Goal: Information Seeking & Learning: Check status

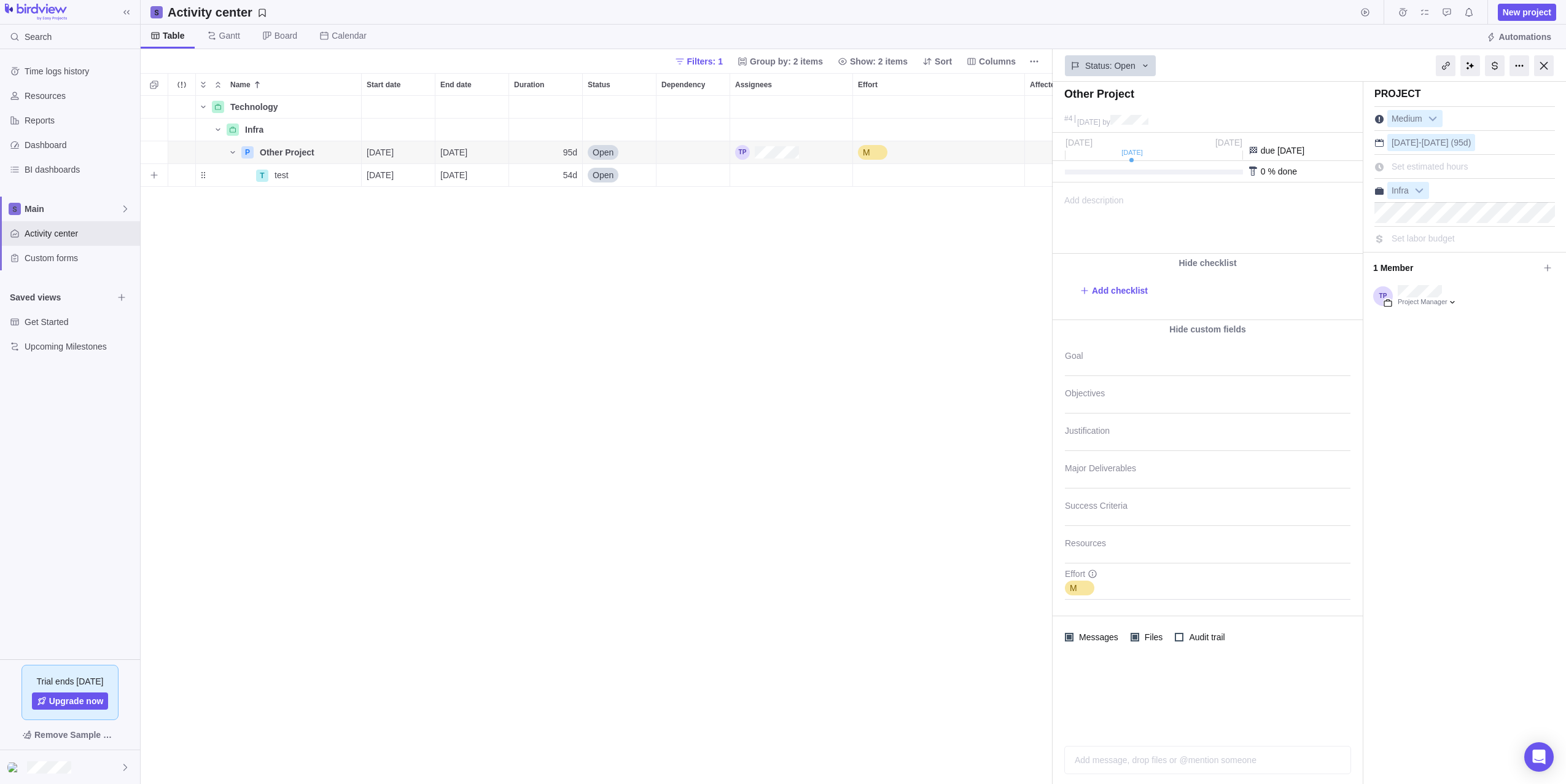
scroll to position [679, 903]
click at [63, 207] on span "Main" at bounding box center [73, 209] width 96 height 12
click at [60, 279] on span "Oldendorff Portfolio" at bounding box center [70, 281] width 75 height 12
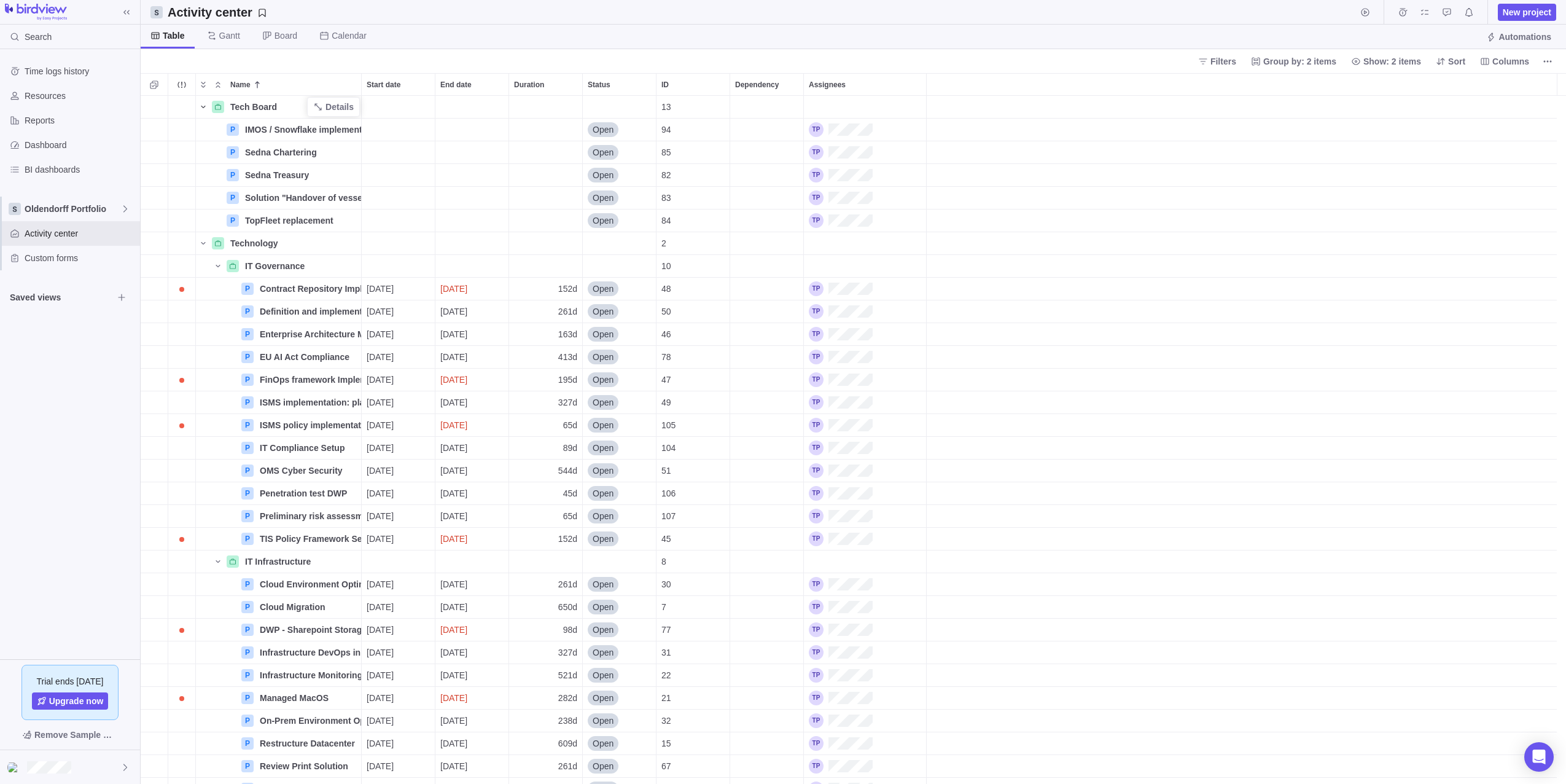
click at [201, 106] on icon "Name" at bounding box center [203, 106] width 4 height 2
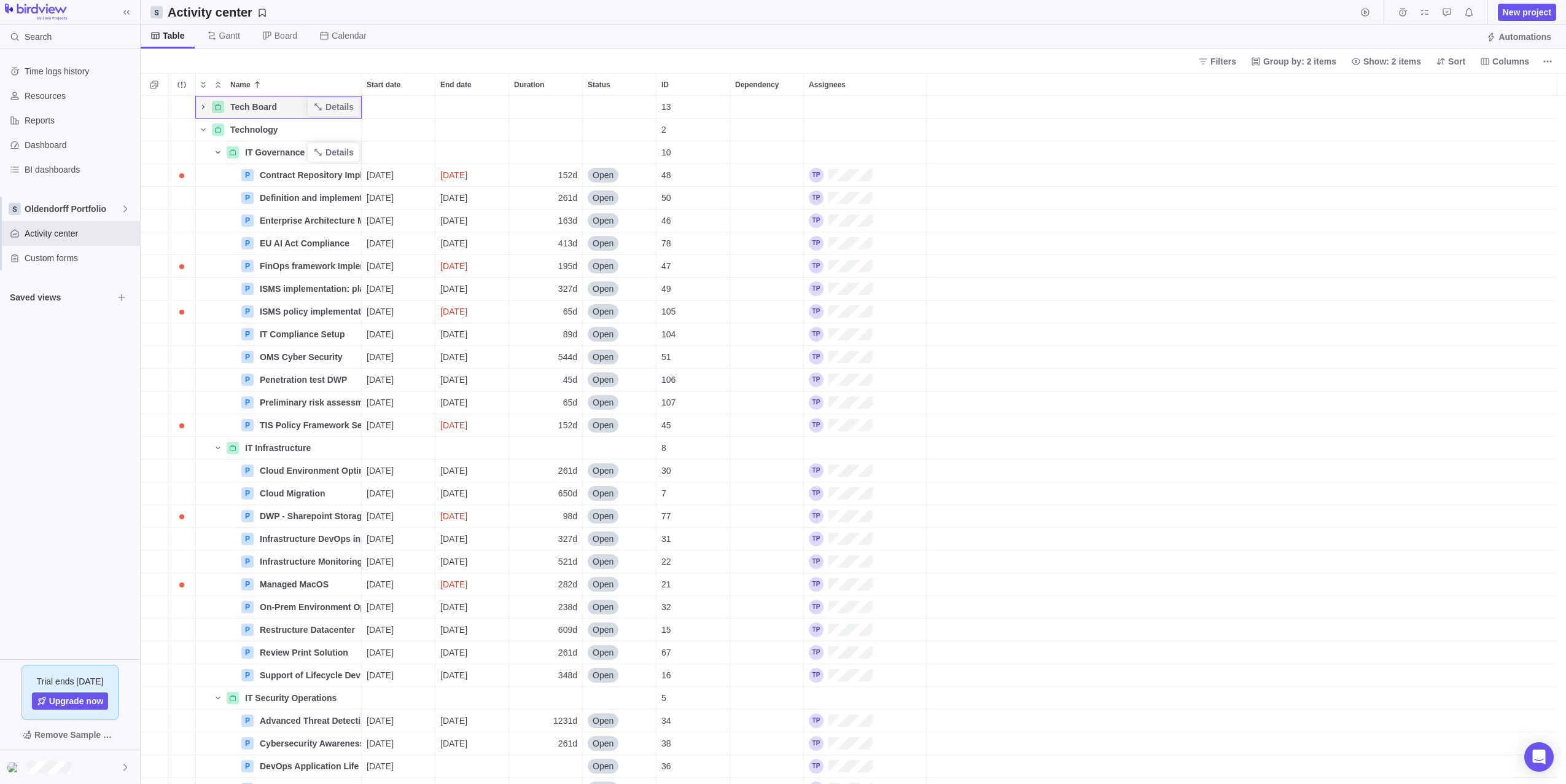
click at [221, 151] on icon "Name" at bounding box center [218, 153] width 10 height 10
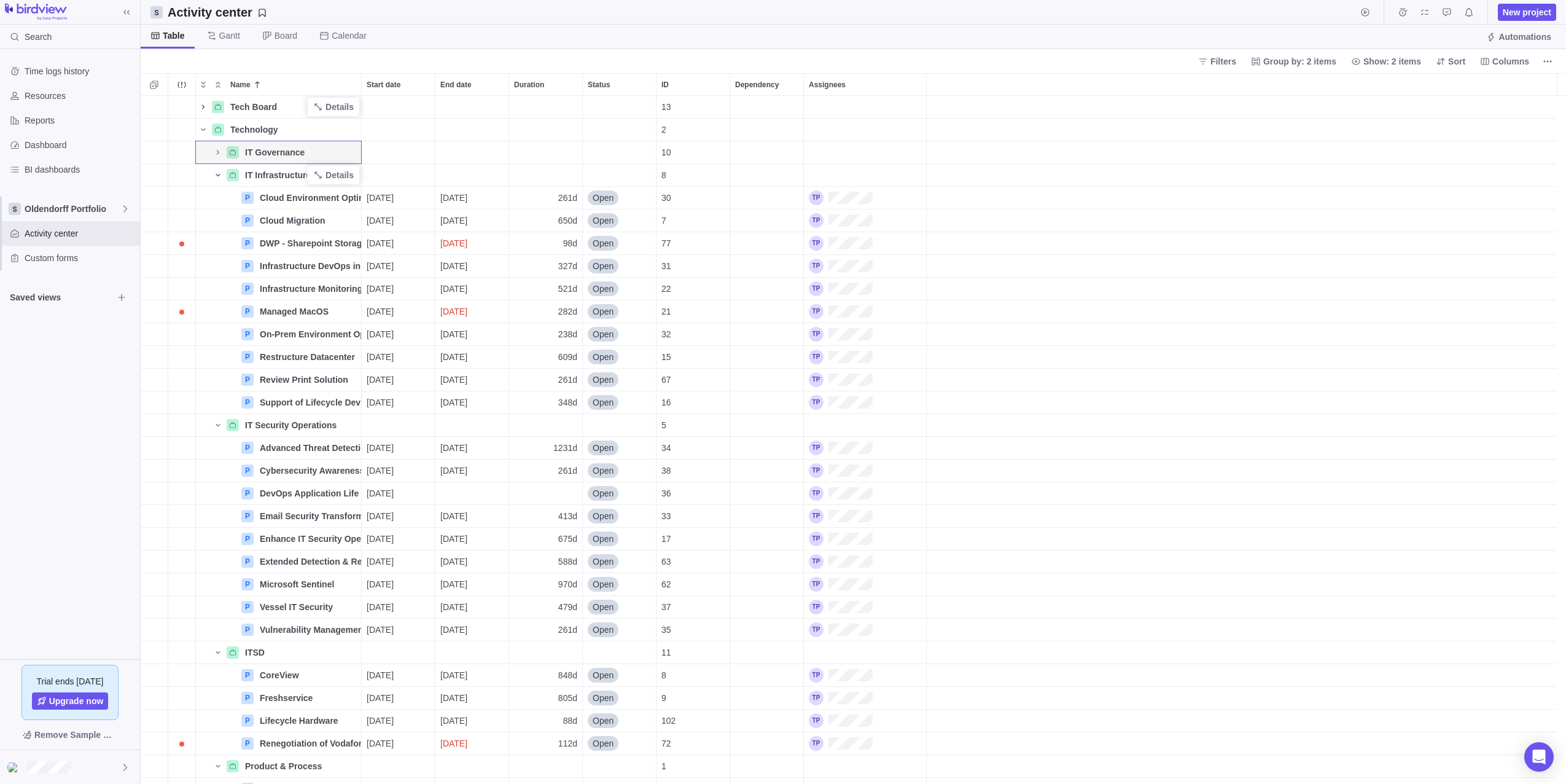
click at [220, 175] on icon "Name" at bounding box center [218, 175] width 10 height 10
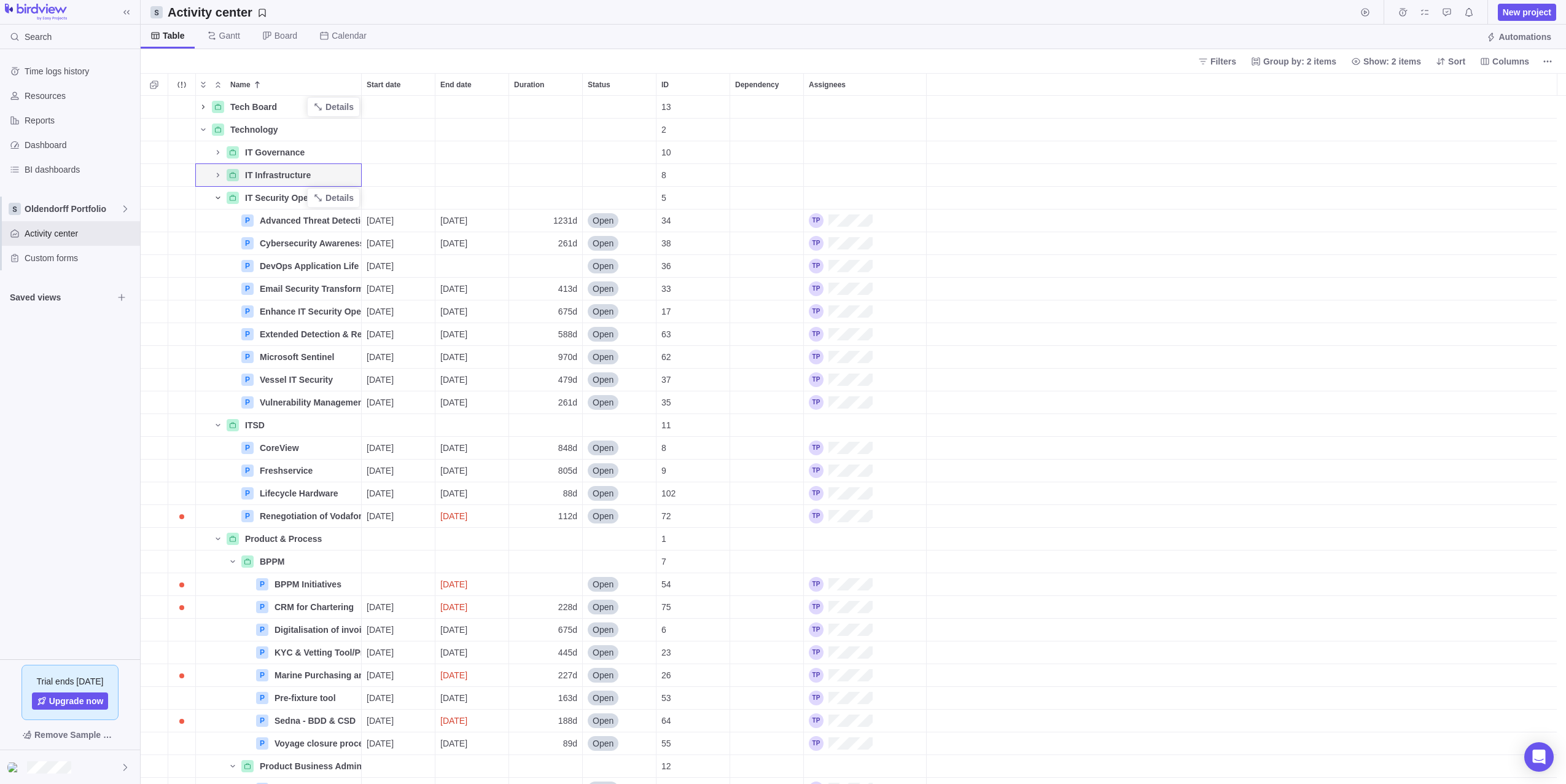
click at [219, 199] on icon "Name" at bounding box center [217, 197] width 4 height 2
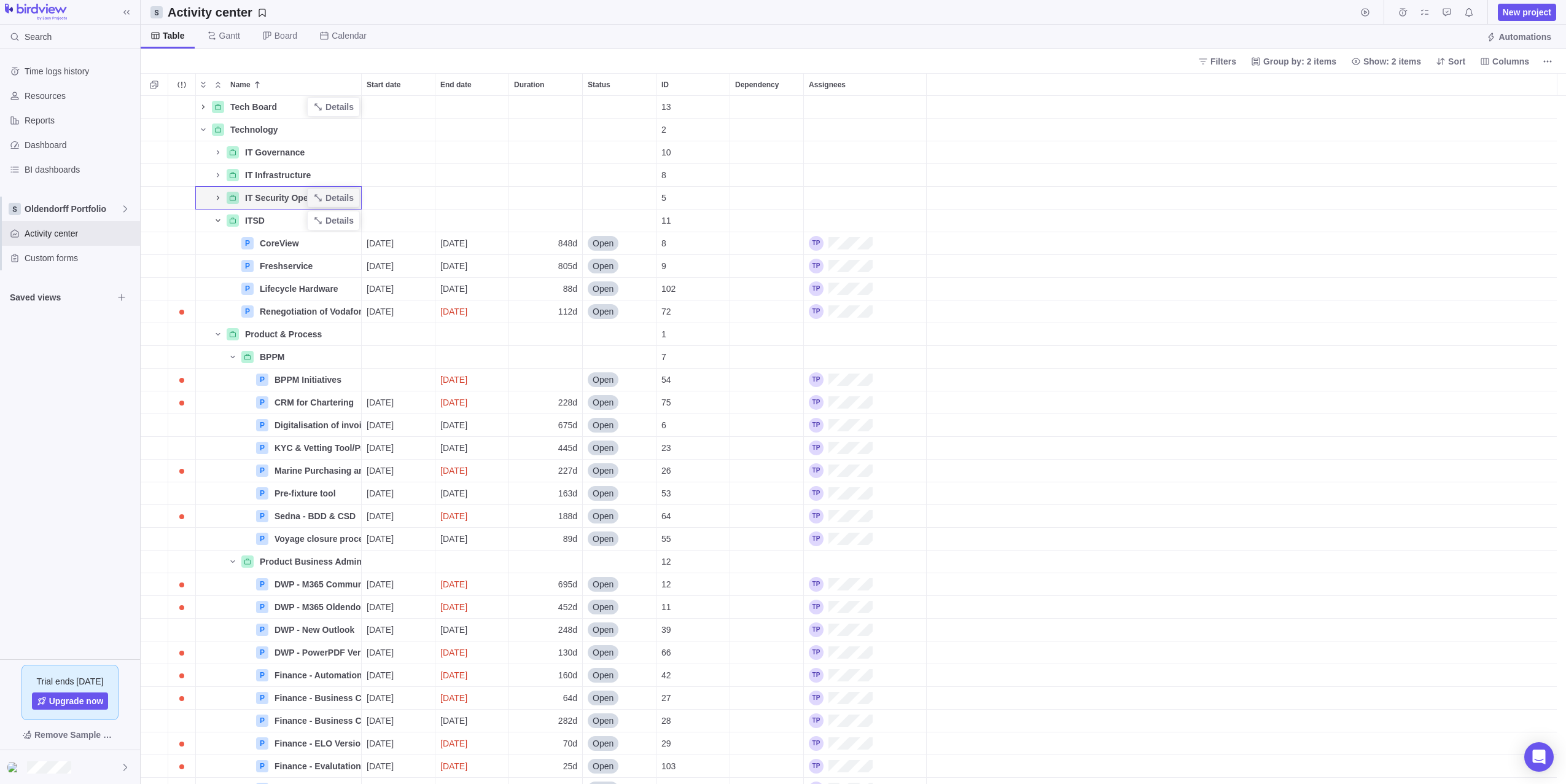
click at [219, 222] on icon "Name" at bounding box center [218, 220] width 10 height 10
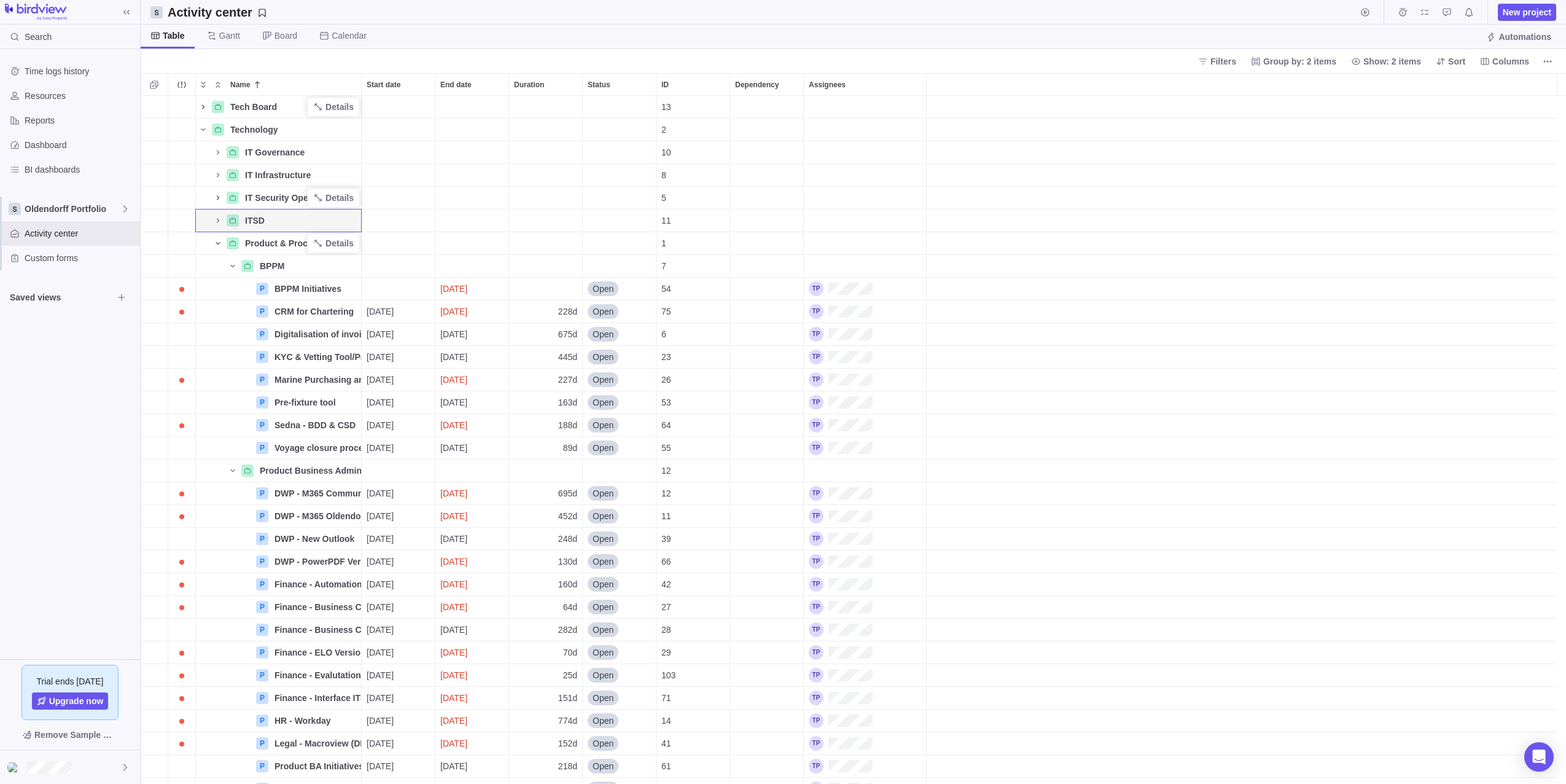
click at [218, 247] on icon "Name" at bounding box center [218, 244] width 10 height 10
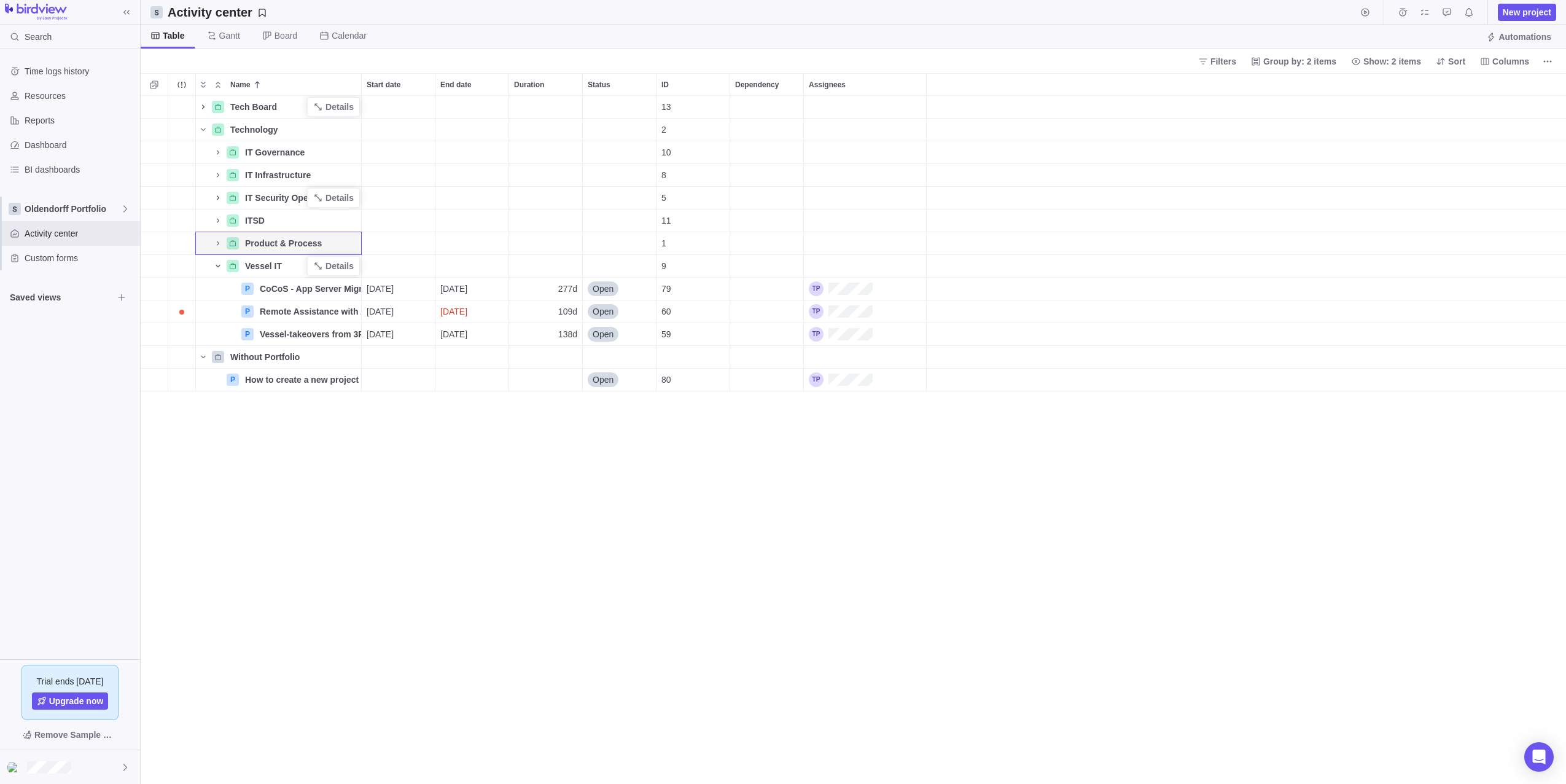
click at [218, 265] on icon "Name" at bounding box center [218, 266] width 10 height 10
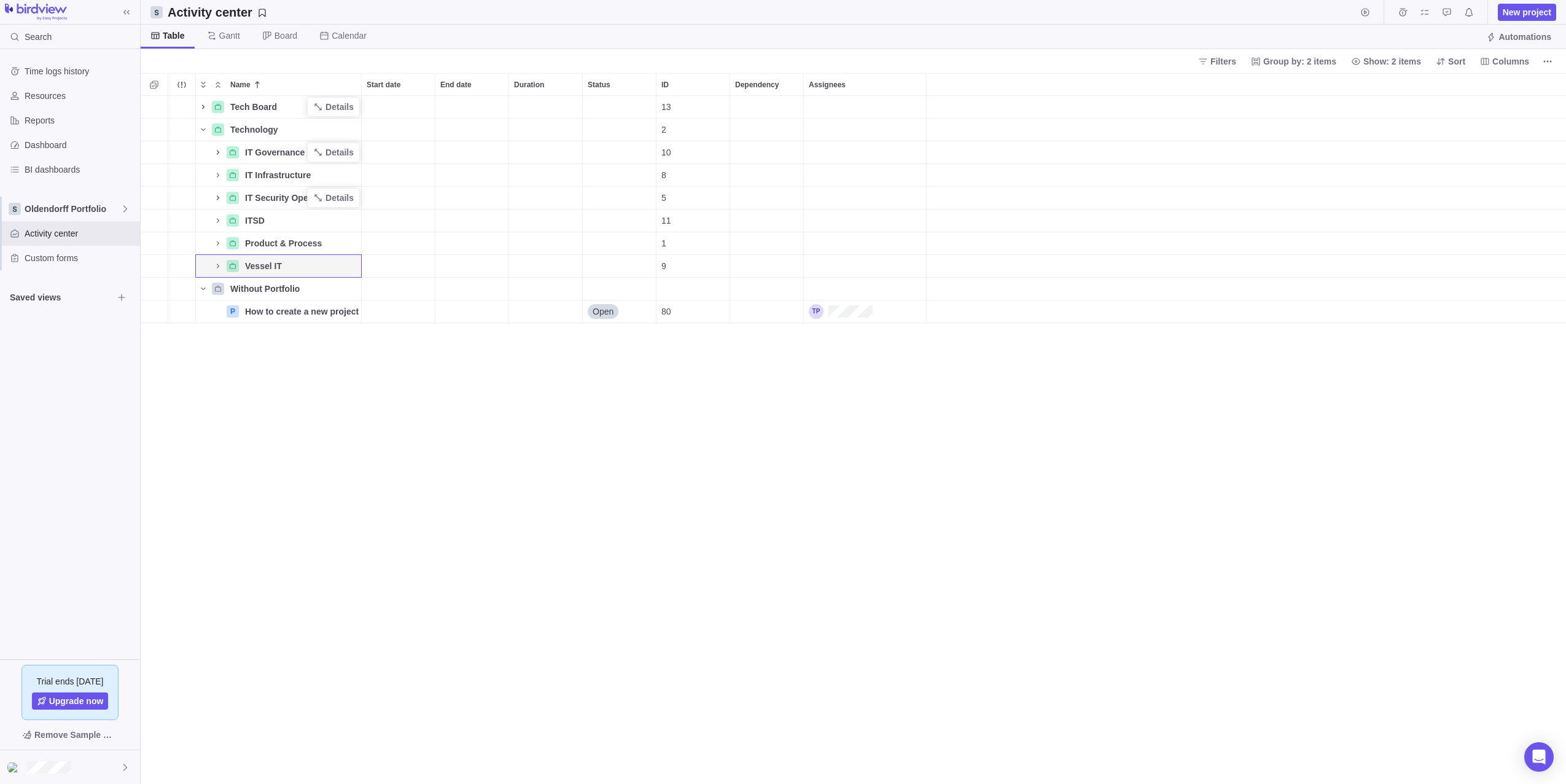
click at [220, 153] on icon "Name" at bounding box center [218, 153] width 10 height 10
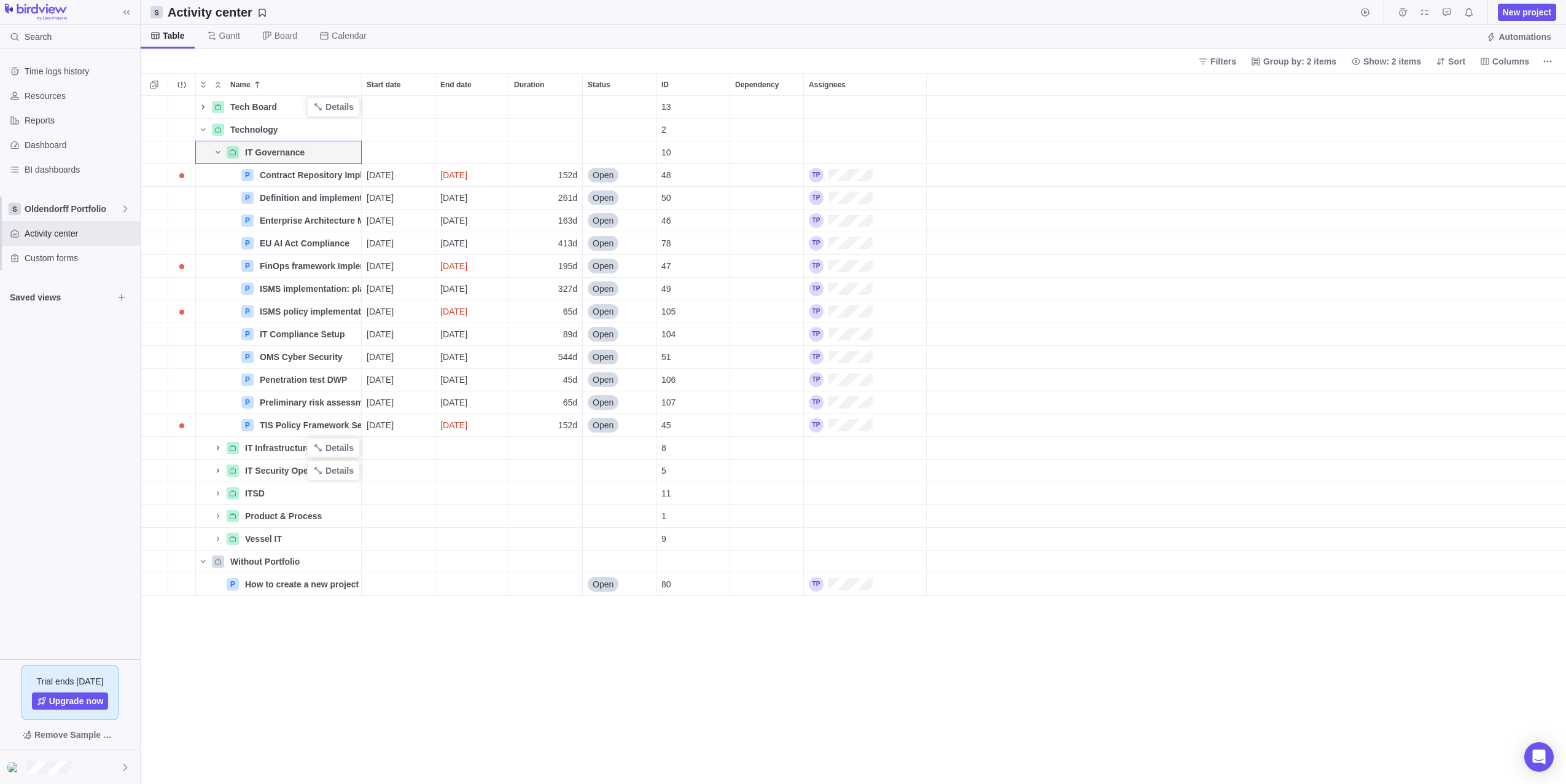
click at [216, 447] on icon "Name" at bounding box center [218, 448] width 10 height 10
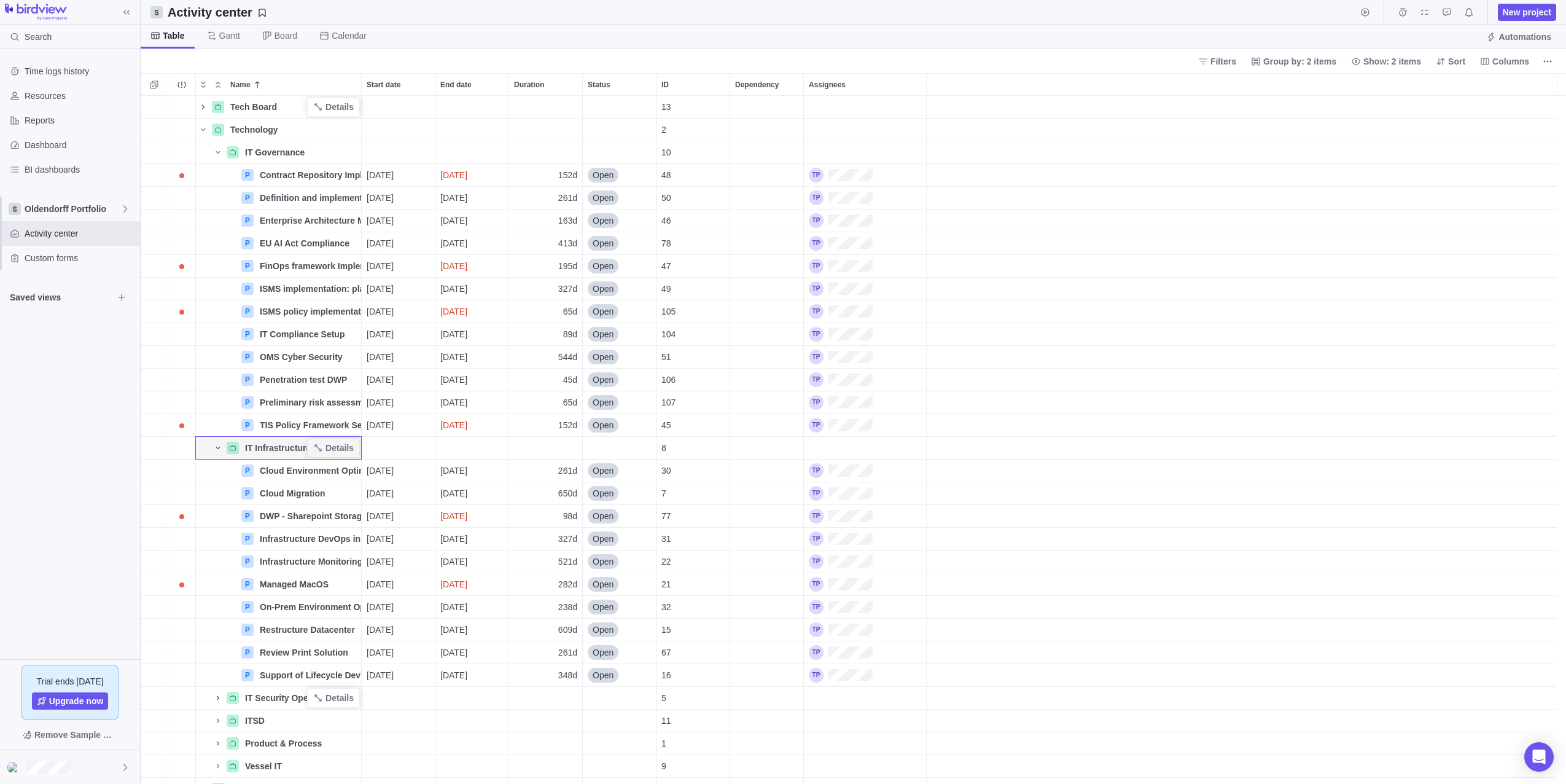
click at [218, 448] on icon "Name" at bounding box center [217, 447] width 4 height 2
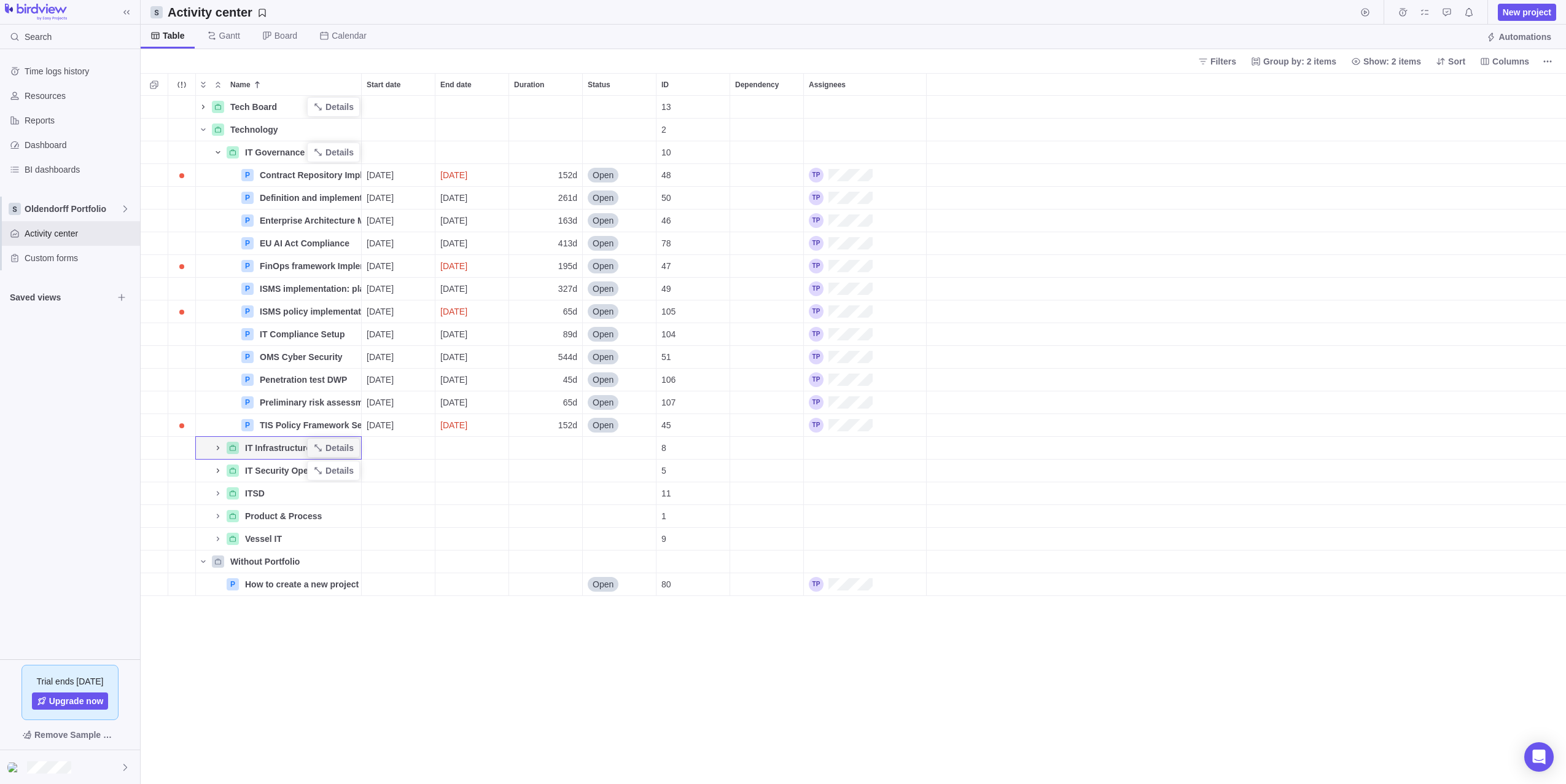
click at [219, 148] on icon "Name" at bounding box center [218, 153] width 10 height 10
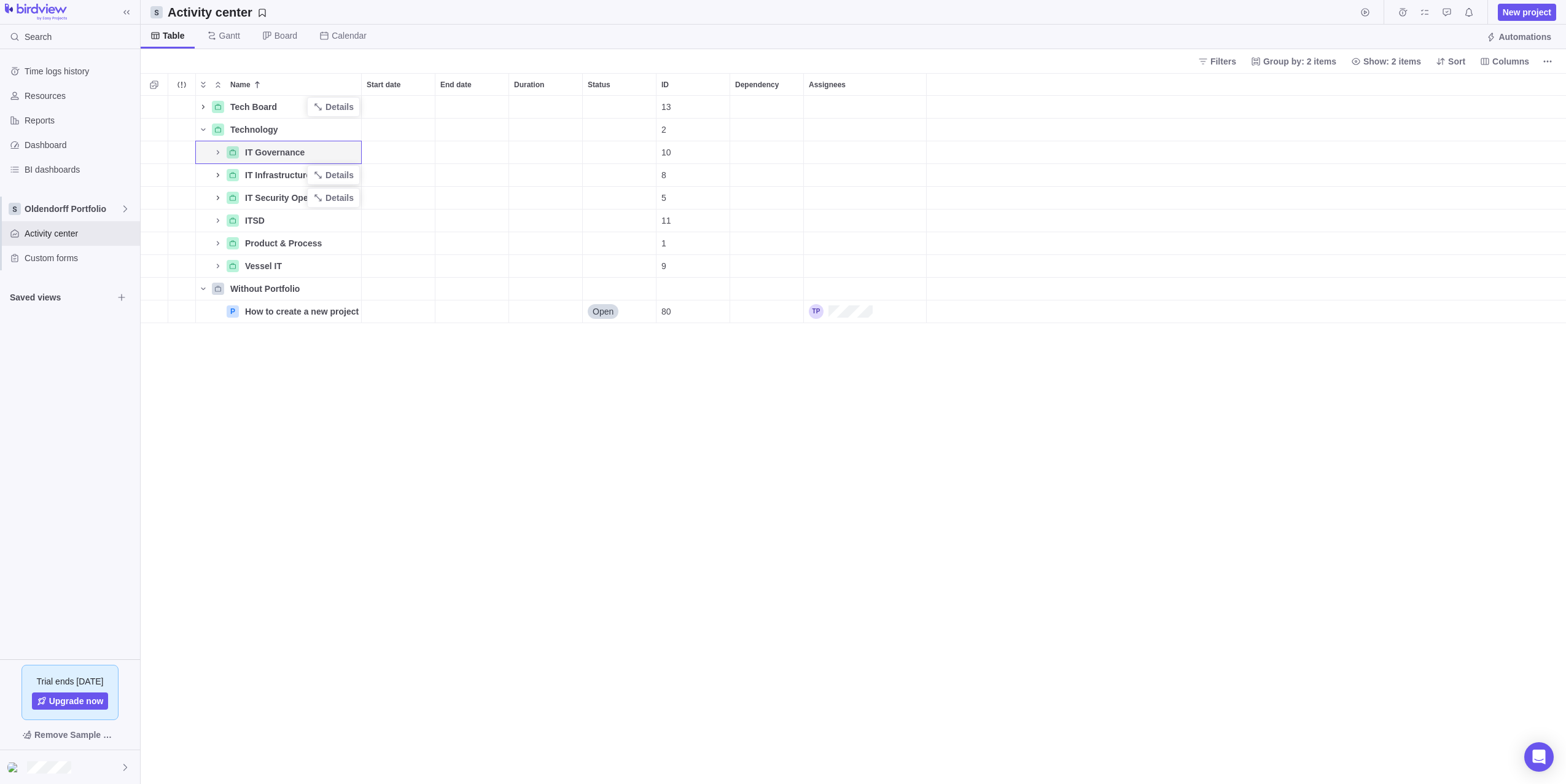
click at [225, 34] on span "Gantt" at bounding box center [229, 36] width 21 height 12
click at [221, 151] on icon "Name" at bounding box center [218, 153] width 10 height 10
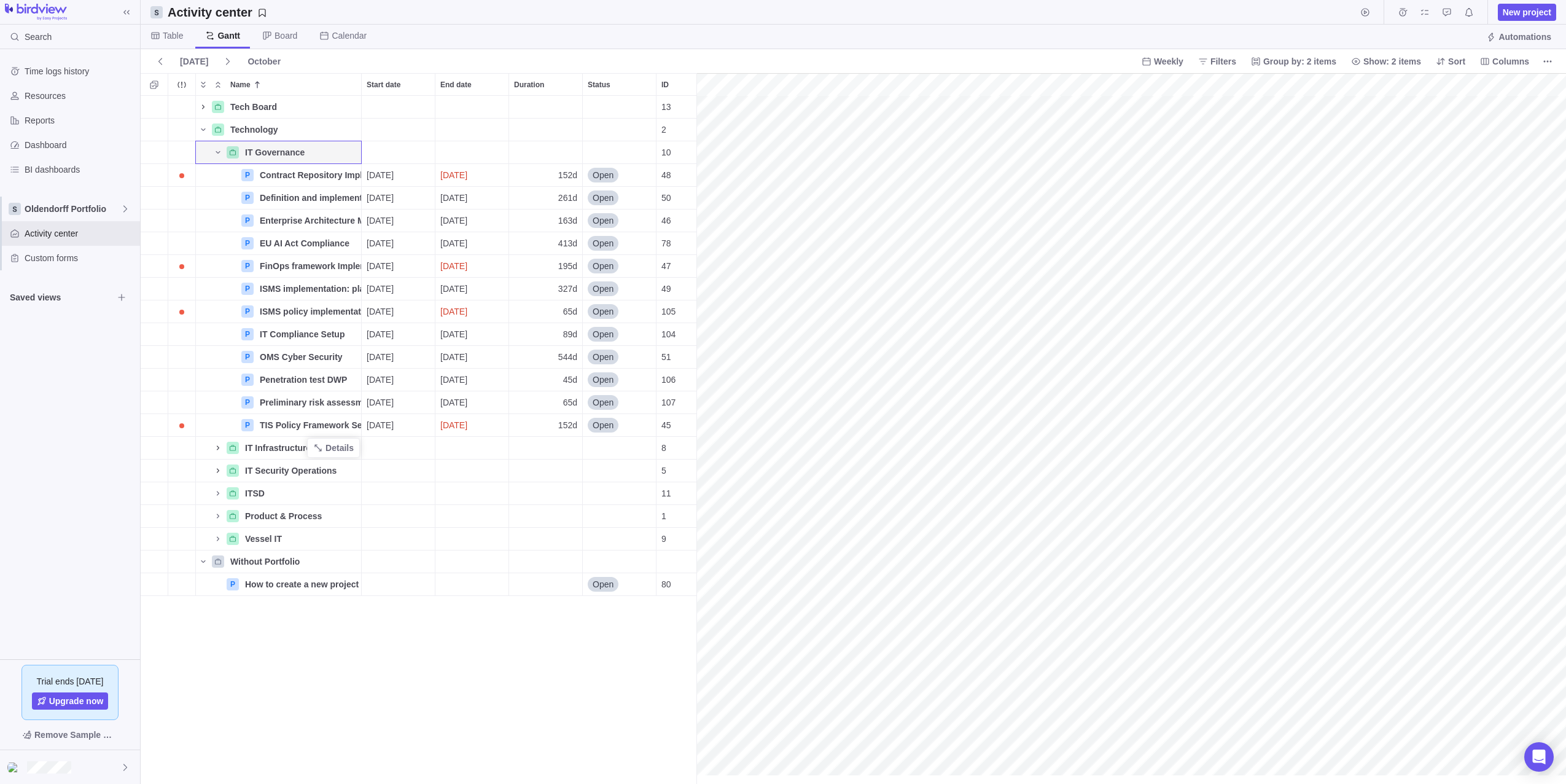
scroll to position [0, 4621]
click at [218, 445] on icon "Name" at bounding box center [218, 448] width 10 height 10
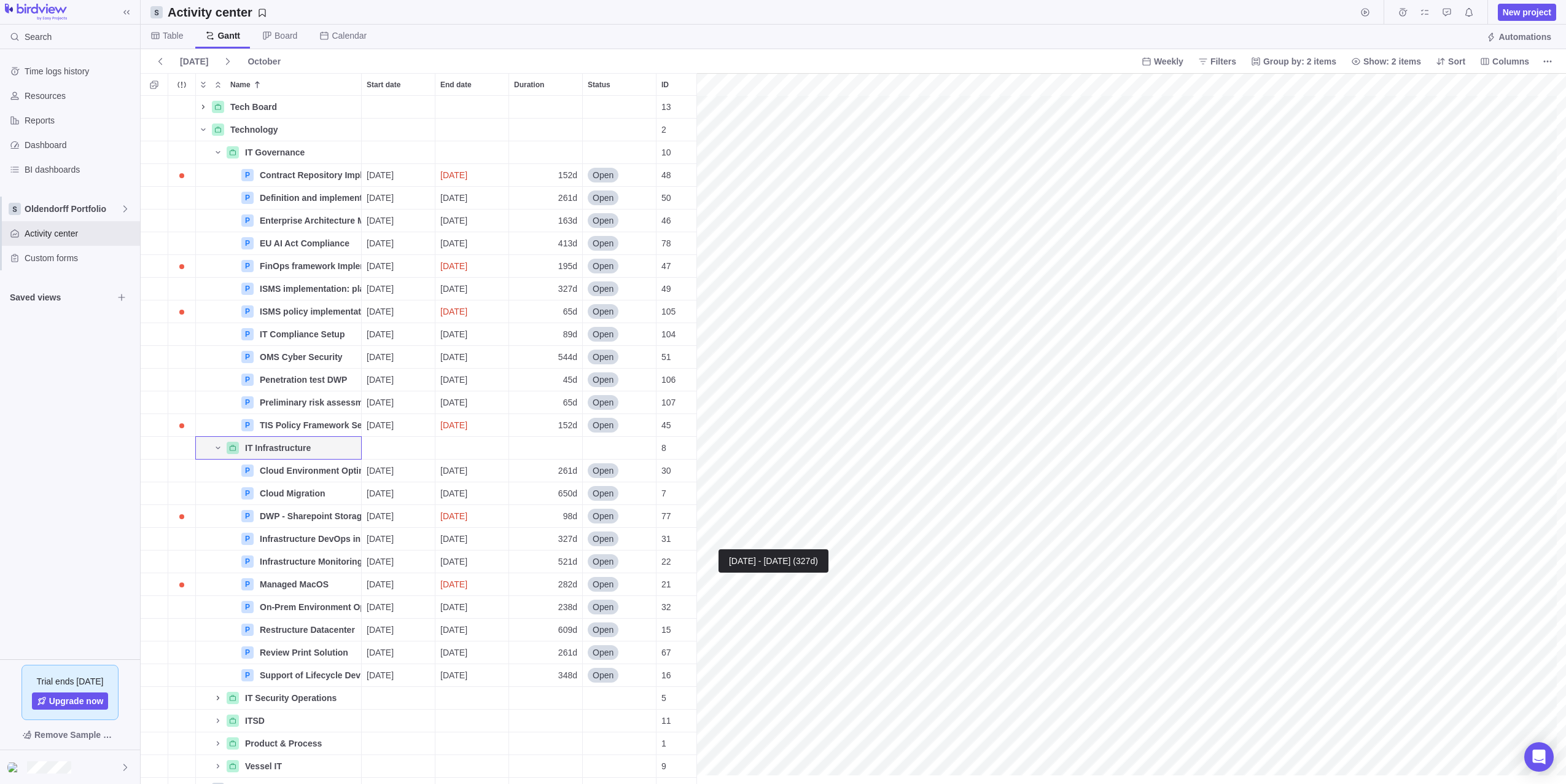
scroll to position [49, 0]
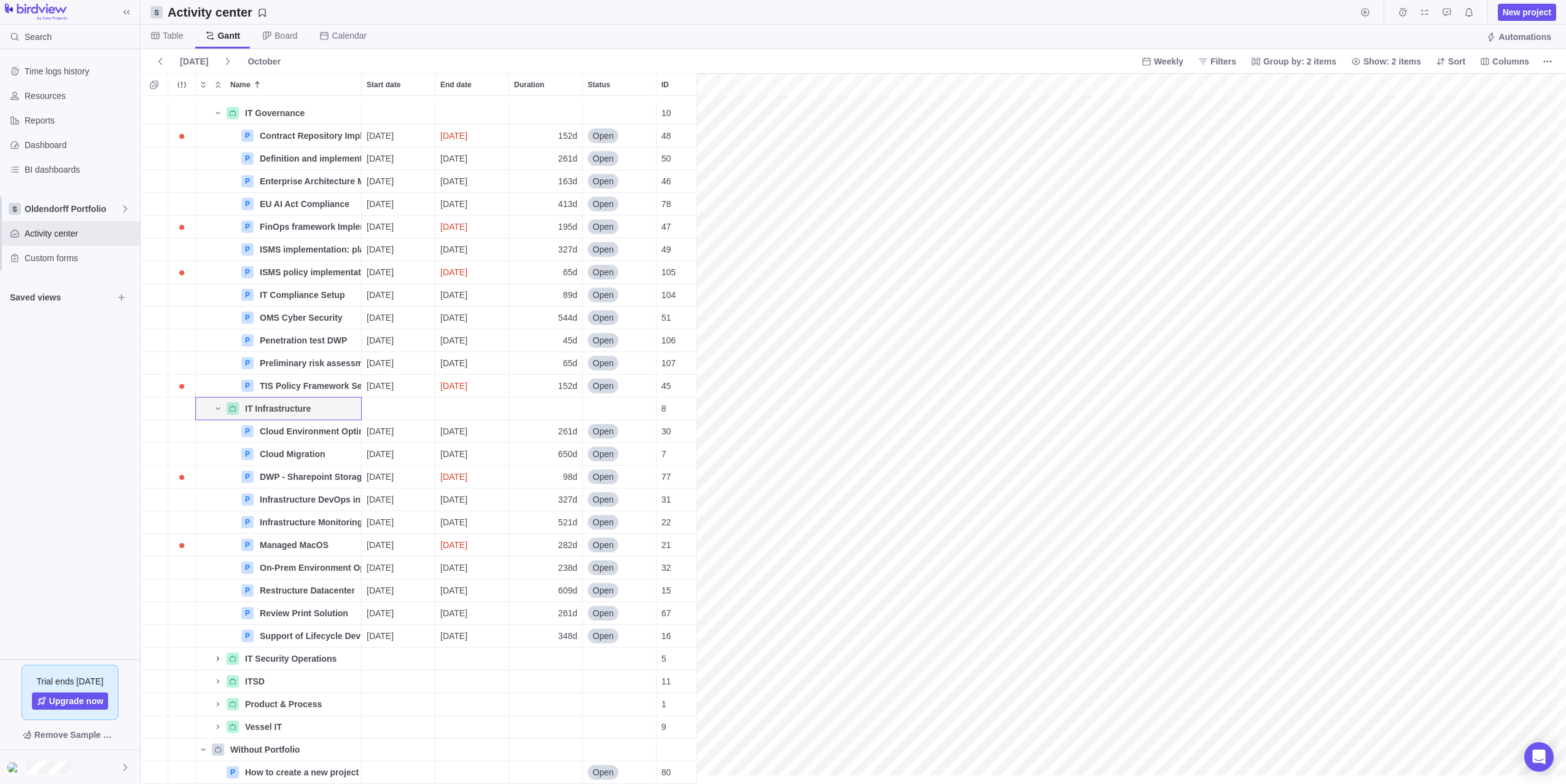
click at [217, 656] on icon "Name" at bounding box center [217, 658] width 2 height 4
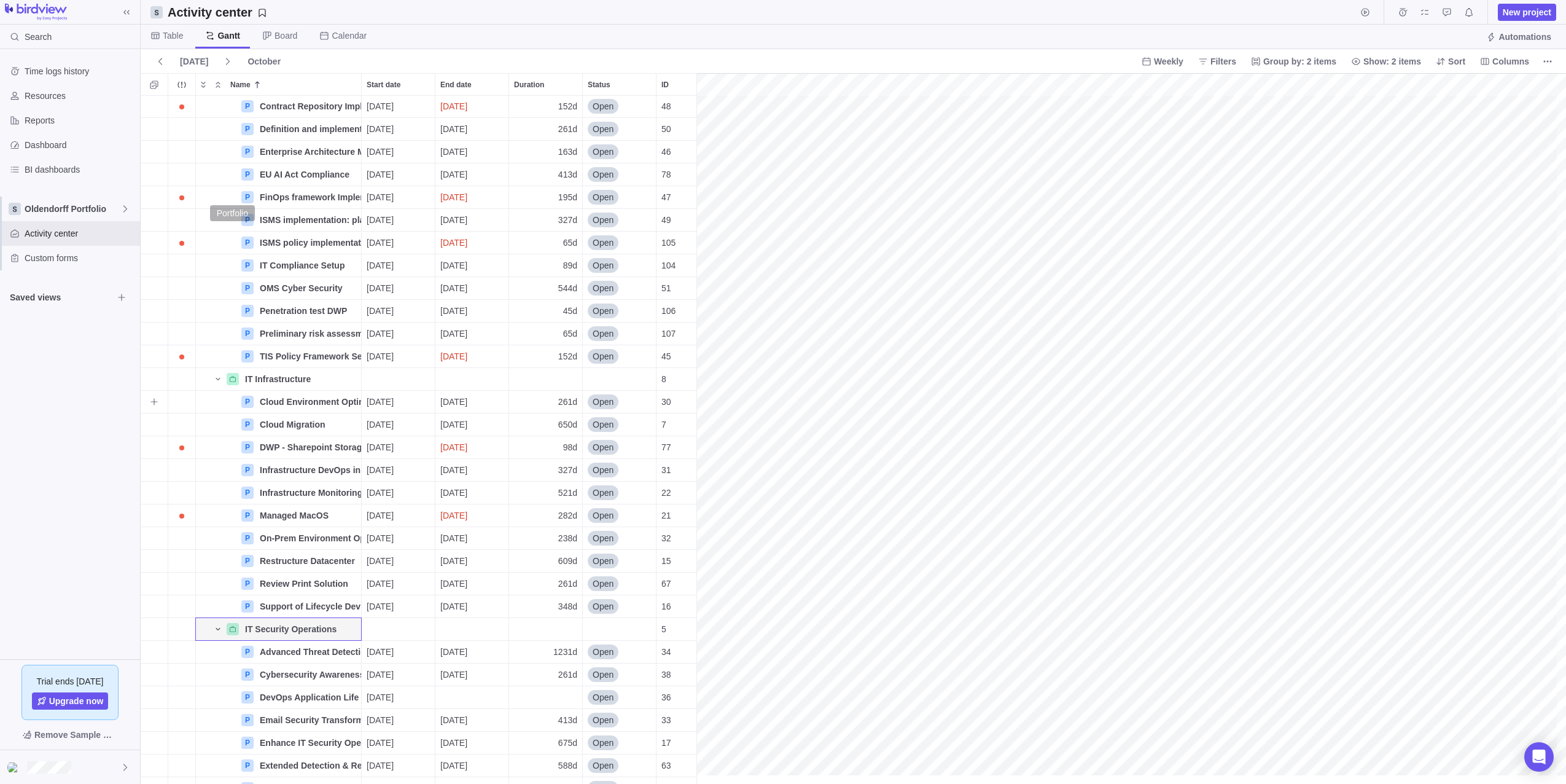
scroll to position [0, 0]
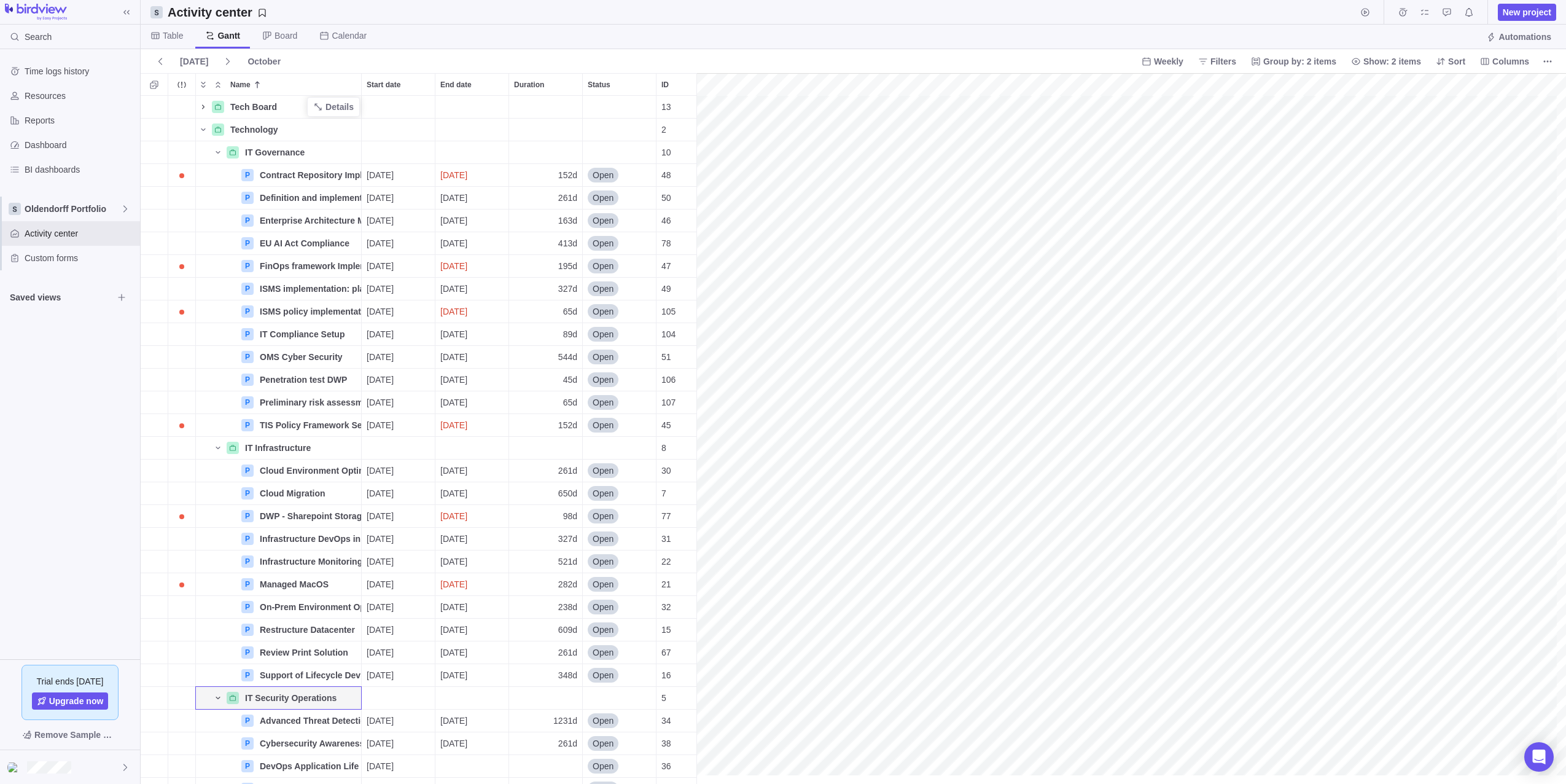
click at [202, 105] on icon "Name" at bounding box center [204, 107] width 10 height 10
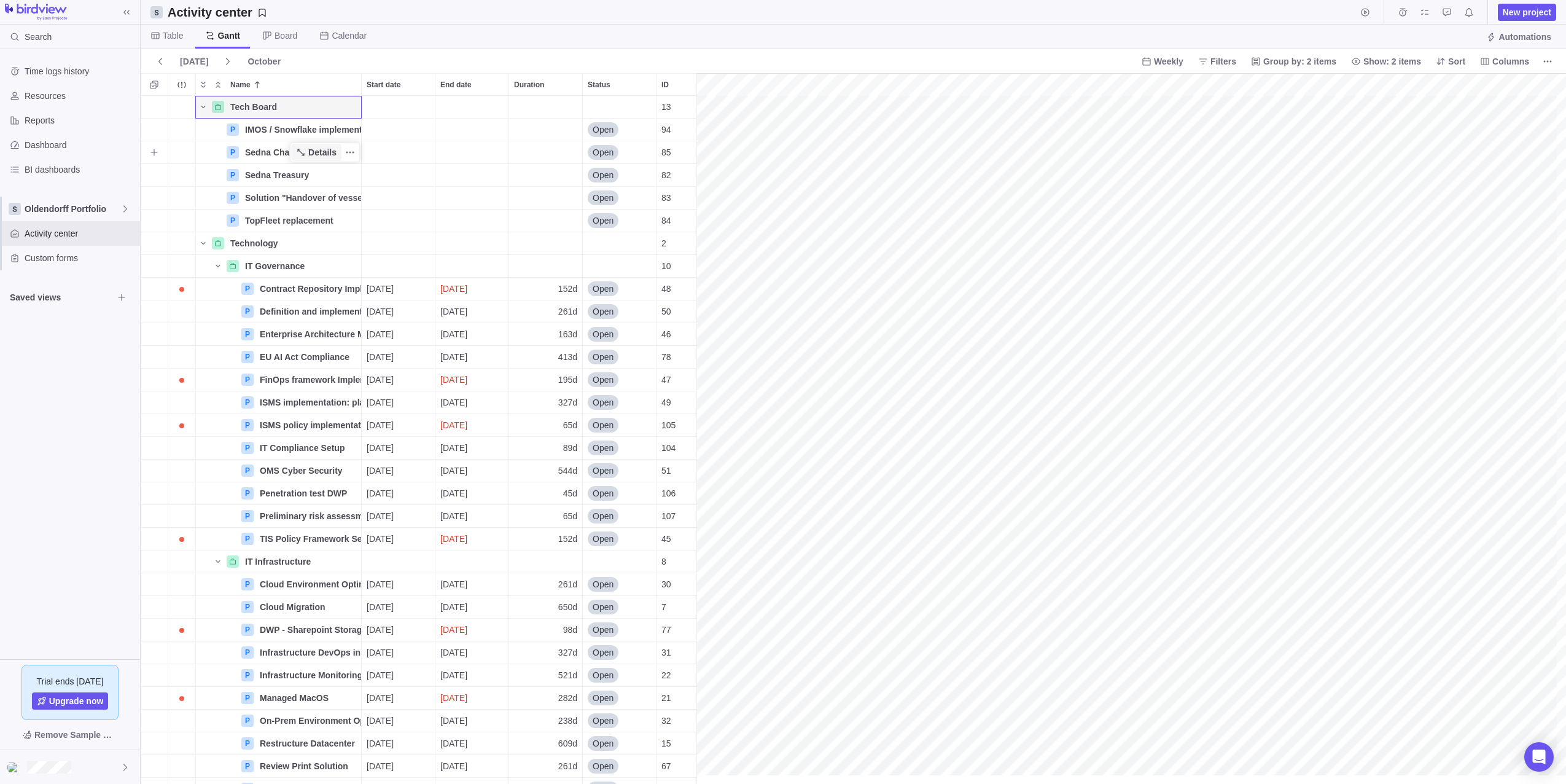
click at [309, 151] on span "Details" at bounding box center [316, 153] width 50 height 17
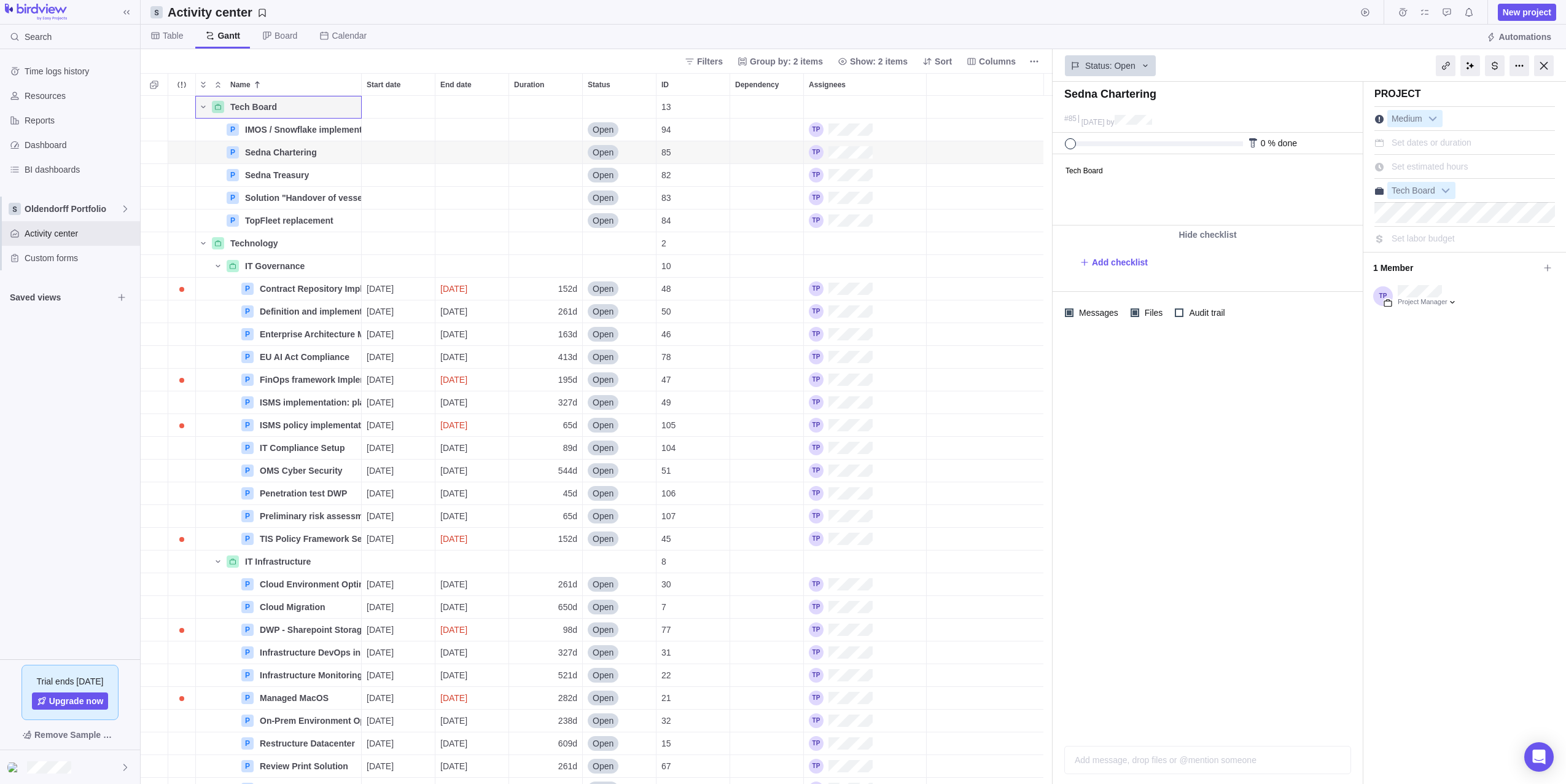
click at [1475, 191] on div "Tech Board" at bounding box center [1465, 191] width 180 height 17
click at [1447, 188] on b at bounding box center [1445, 191] width 18 height 16
click at [1397, 261] on div "Technology" at bounding box center [1414, 263] width 162 height 13
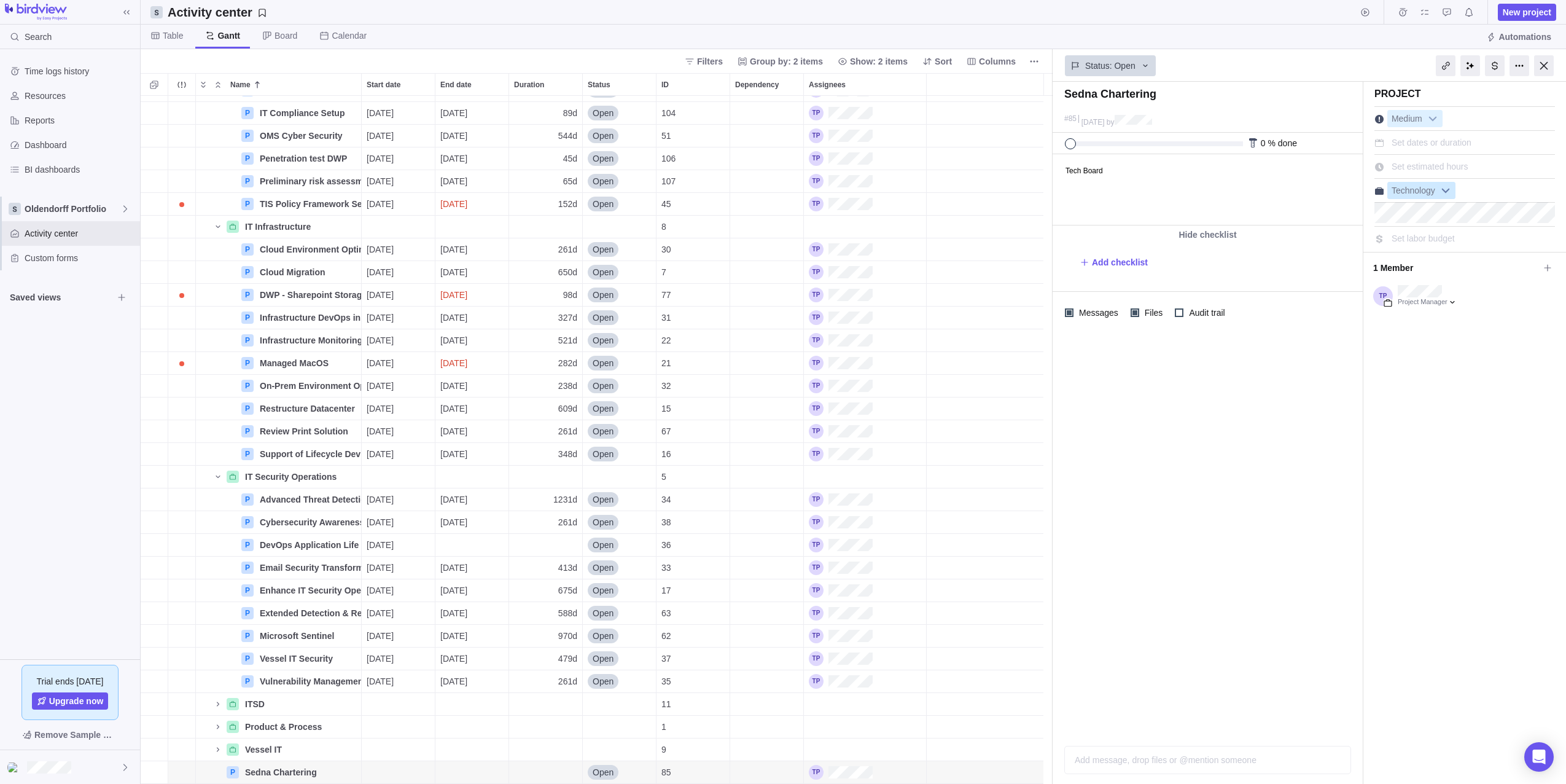
click at [1443, 189] on b at bounding box center [1445, 191] width 18 height 16
click at [1384, 235] on span "Tech Board" at bounding box center [1373, 240] width 44 height 12
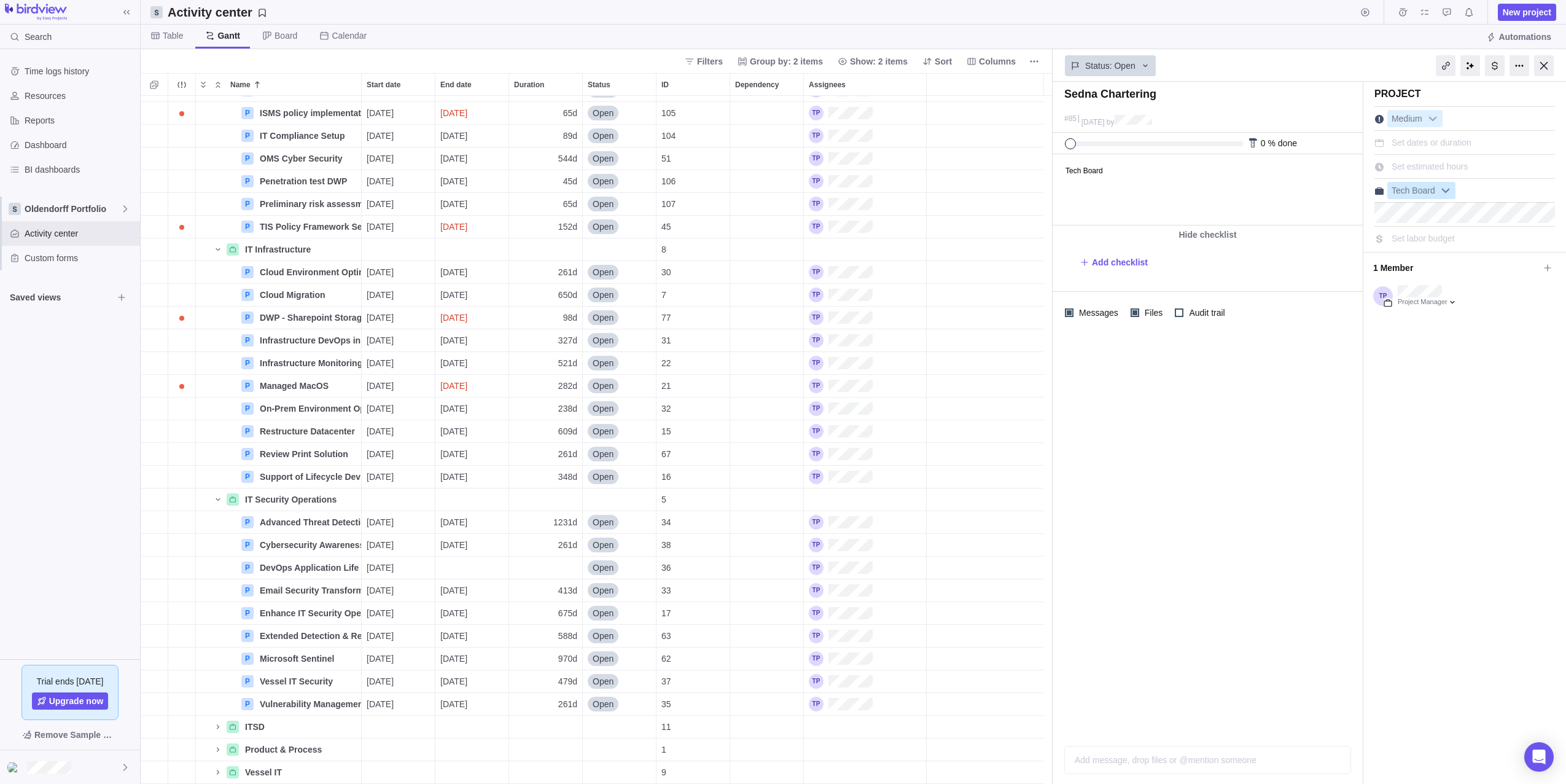
click at [1443, 191] on b at bounding box center [1445, 191] width 18 height 16
click at [1440, 463] on div "Sedna Chartering #85 [DATE] by Project was completed on its planned end date [D…" at bounding box center [1309, 432] width 514 height 702
click at [1480, 191] on div "Tech Board" at bounding box center [1465, 191] width 180 height 17
click at [1468, 191] on div "Tech Board" at bounding box center [1465, 191] width 180 height 17
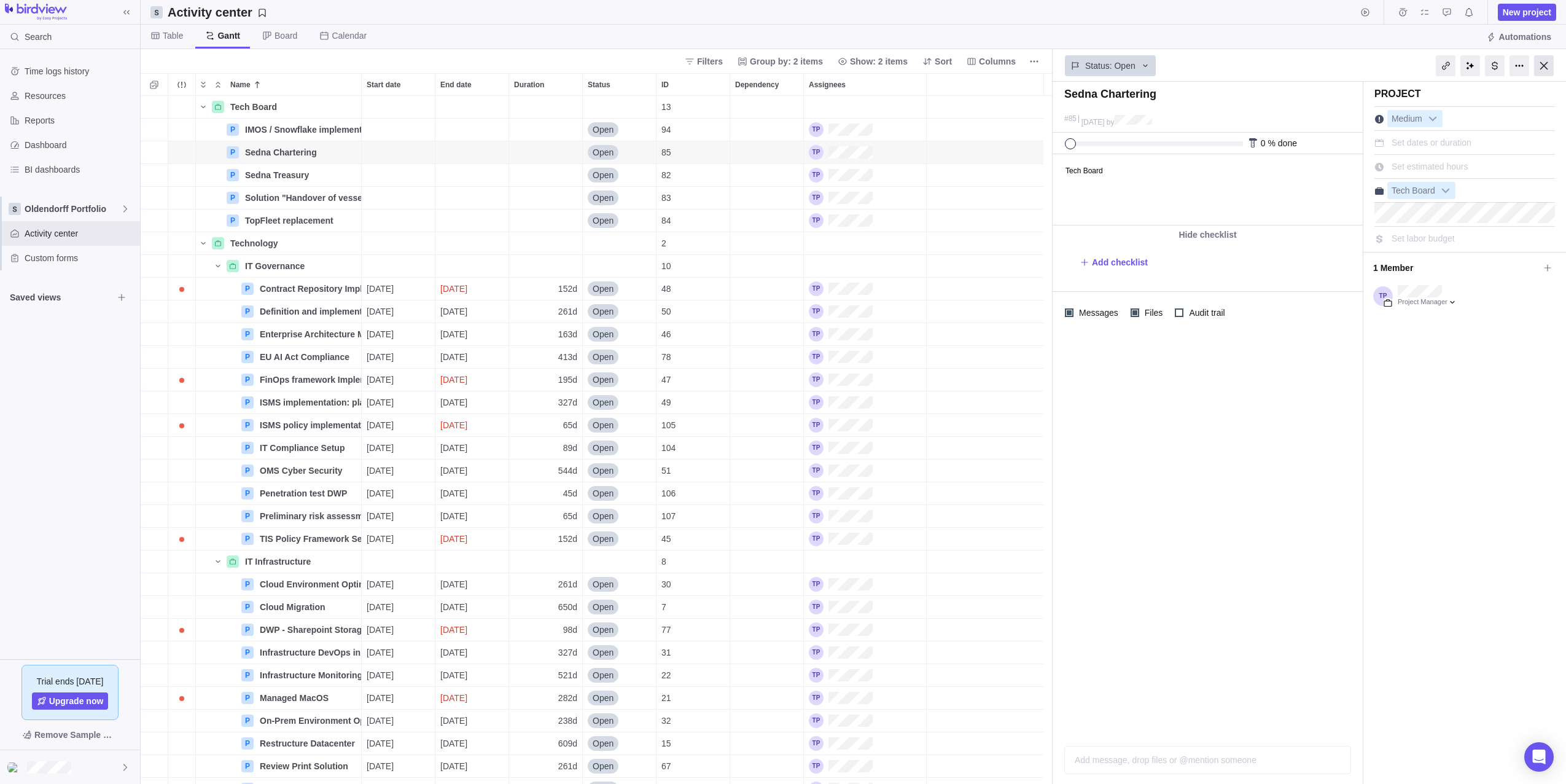
click at [1538, 69] on div at bounding box center [1543, 65] width 20 height 21
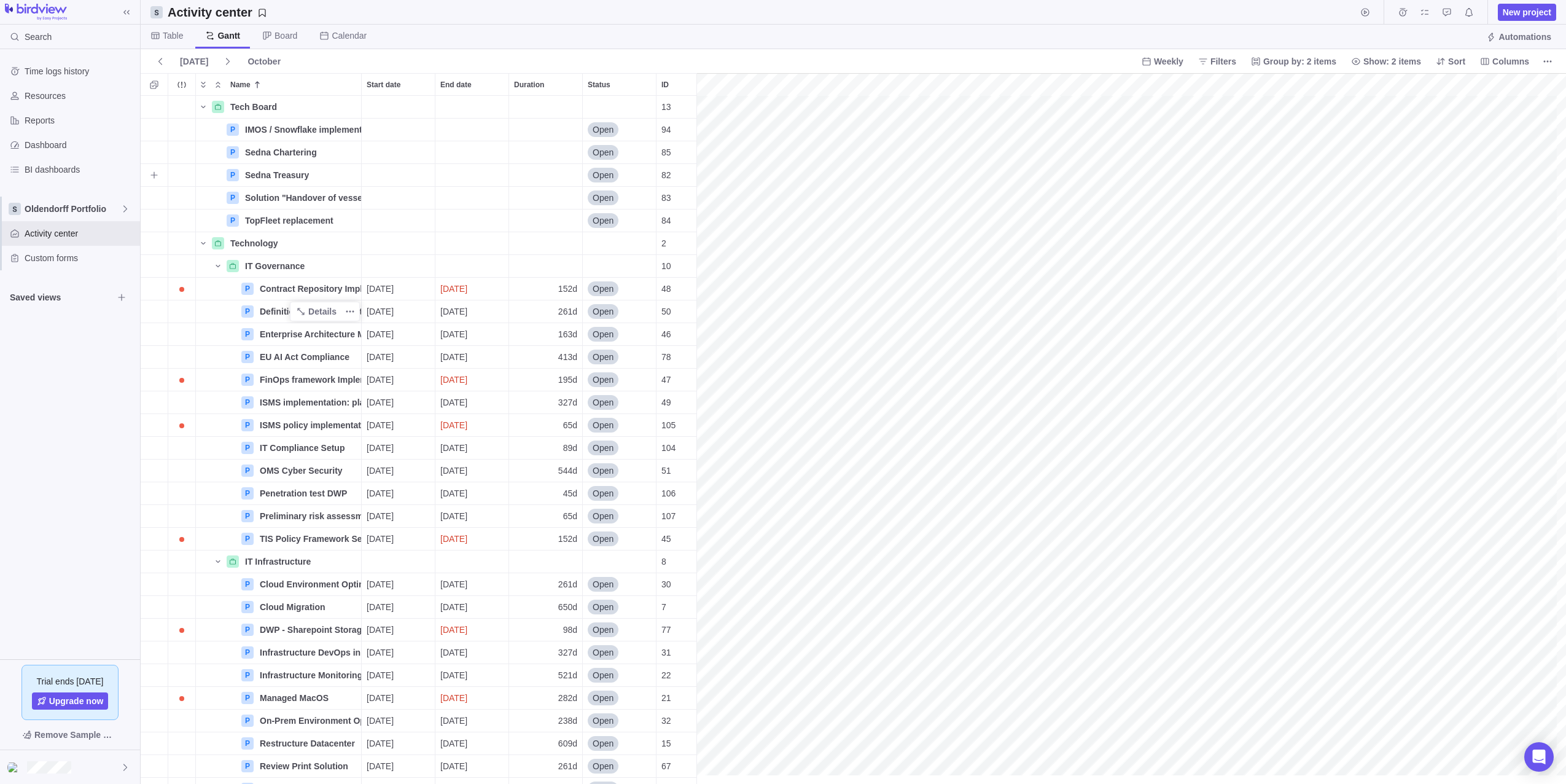
scroll to position [679, 547]
click at [317, 132] on span "Details" at bounding box center [322, 129] width 28 height 12
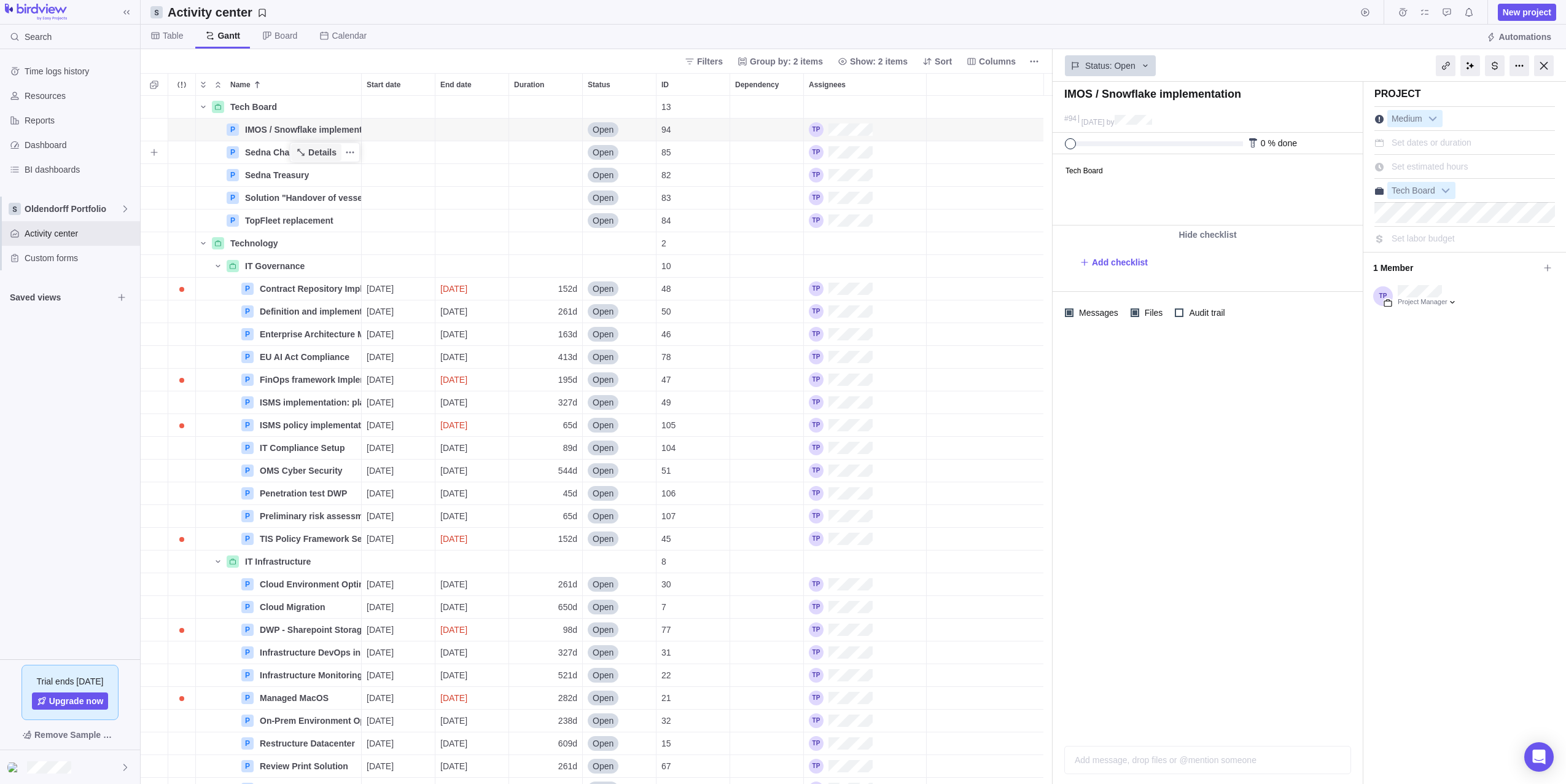
click at [322, 155] on span "Details" at bounding box center [322, 152] width 28 height 12
click at [321, 225] on span "Details" at bounding box center [322, 220] width 28 height 12
click at [1543, 69] on div at bounding box center [1543, 65] width 20 height 21
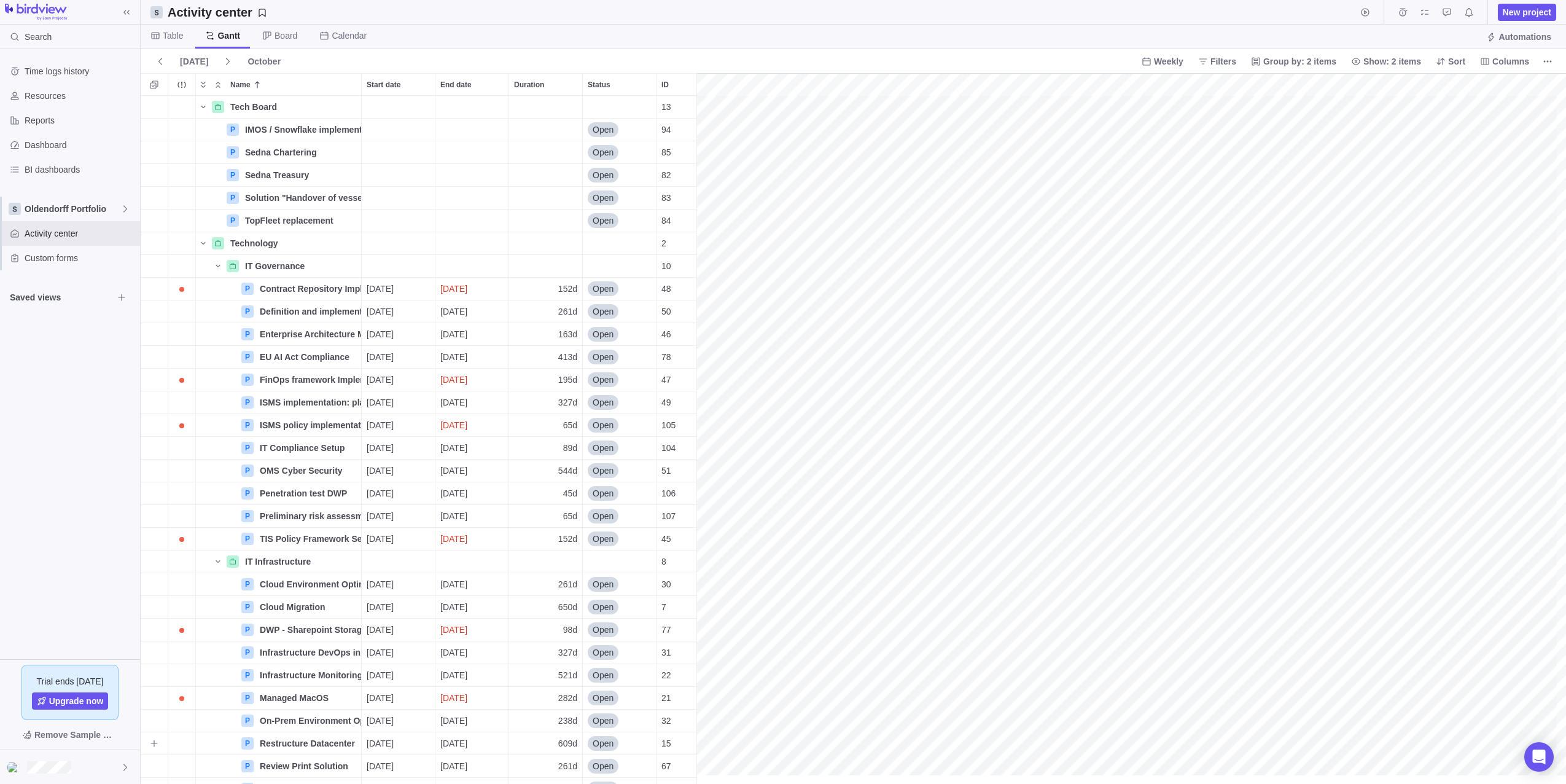
scroll to position [0, 15689]
drag, startPoint x: 320, startPoint y: 353, endPoint x: 323, endPoint y: 367, distance: 14.3
click at [320, 353] on span "Details" at bounding box center [322, 356] width 28 height 12
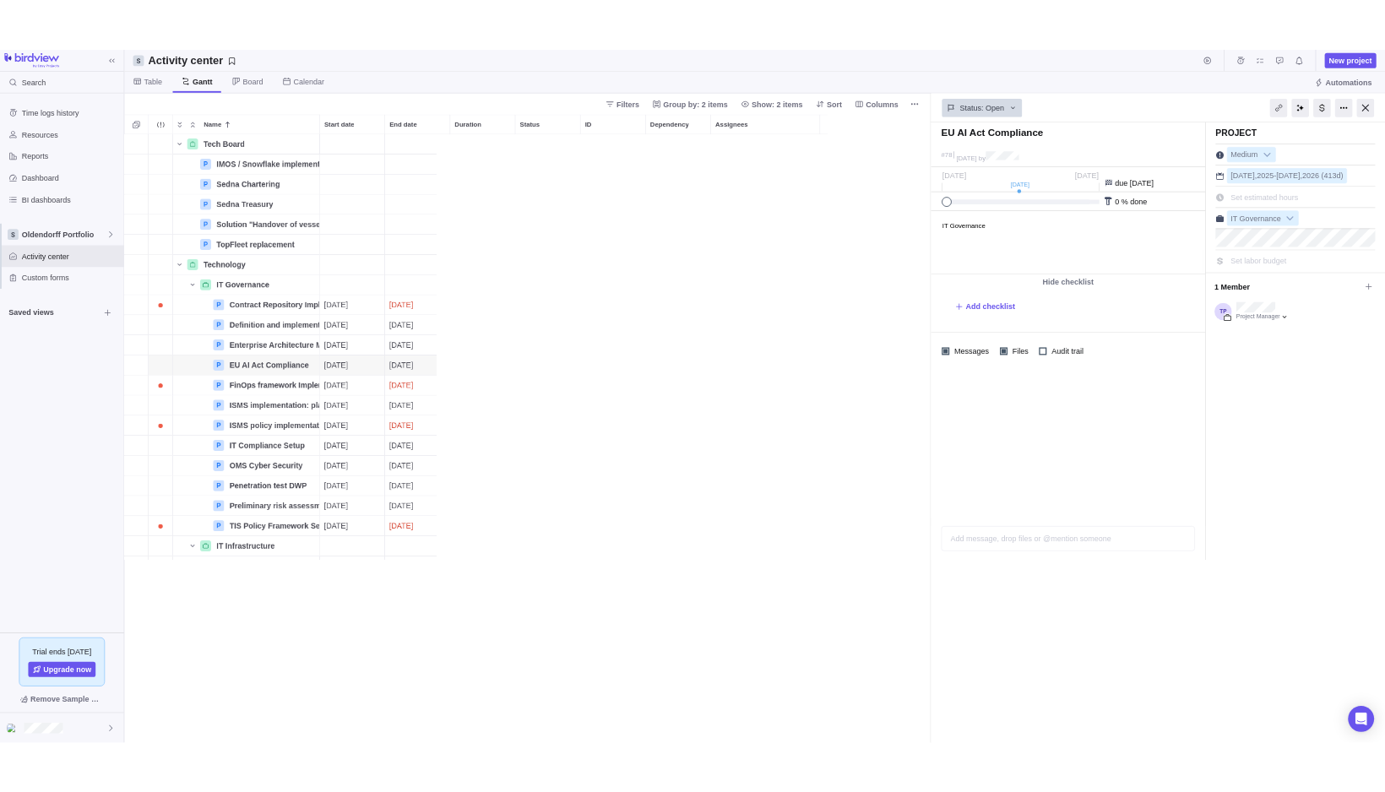
scroll to position [648, 473]
